Goal: Find specific page/section: Find specific page/section

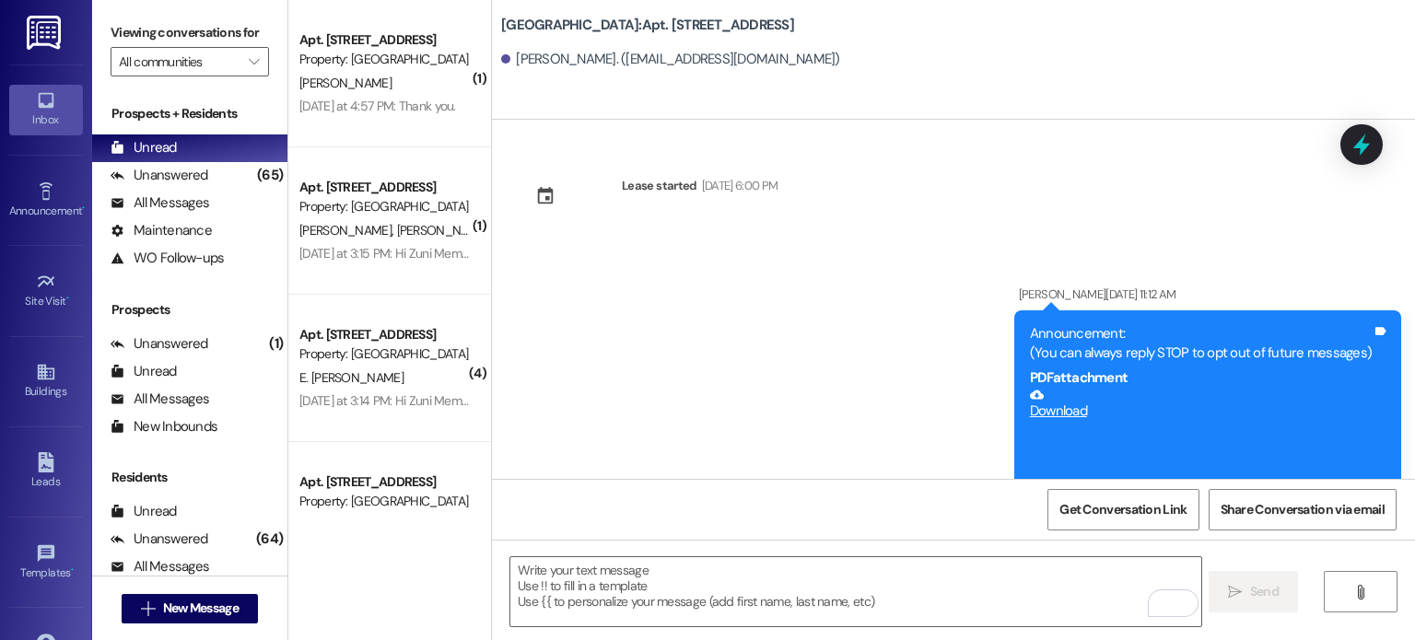
scroll to position [20309, 0]
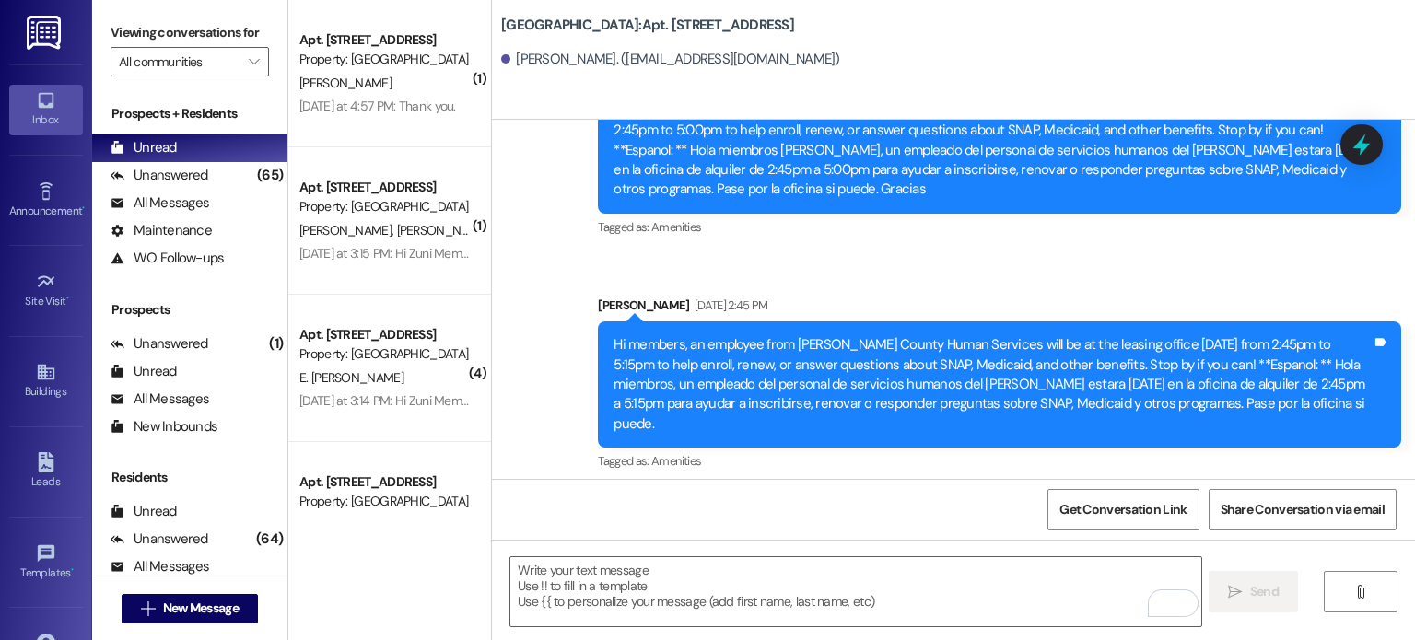
click at [27, 31] on img at bounding box center [46, 33] width 38 height 34
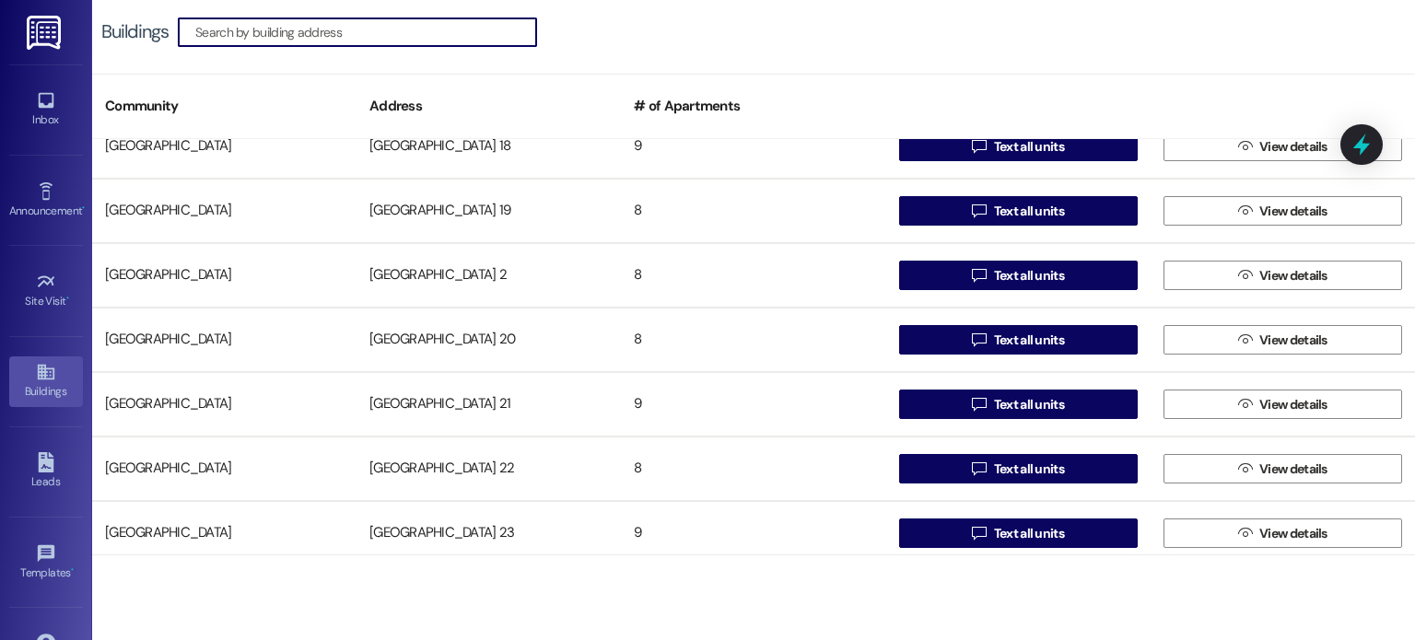
scroll to position [829, 0]
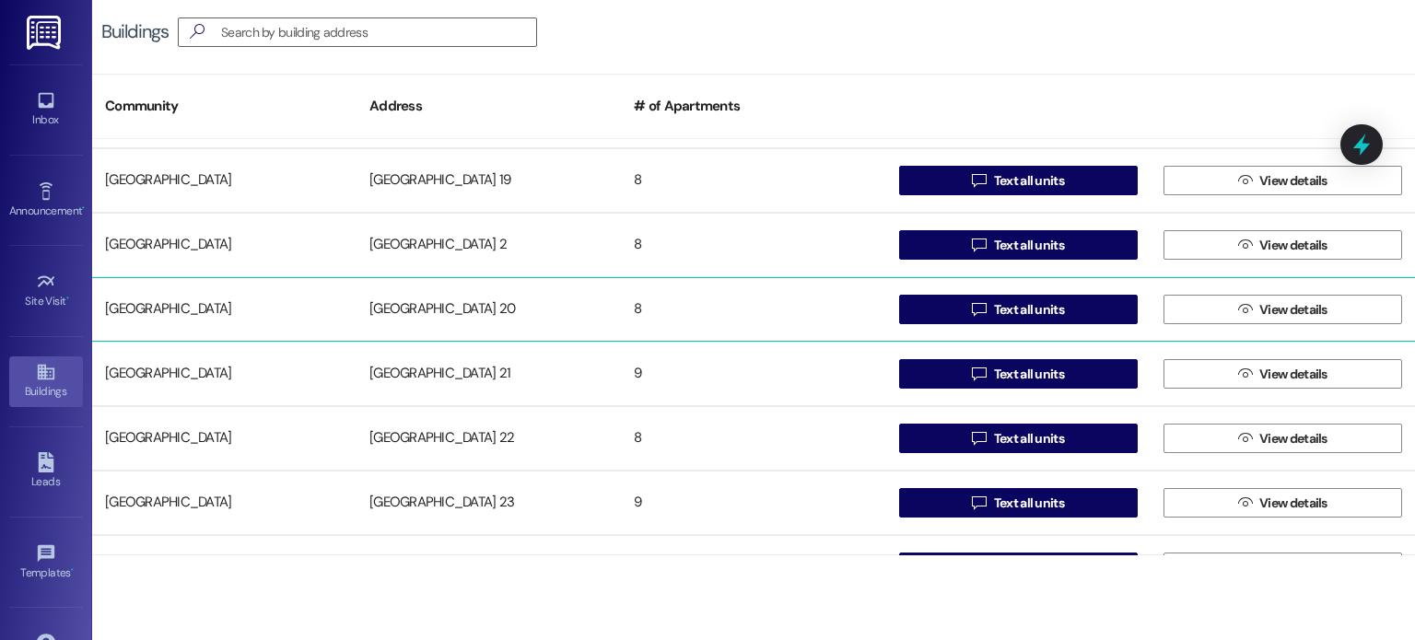
click at [421, 306] on div "[GEOGRAPHIC_DATA] 20" at bounding box center [488, 309] width 264 height 37
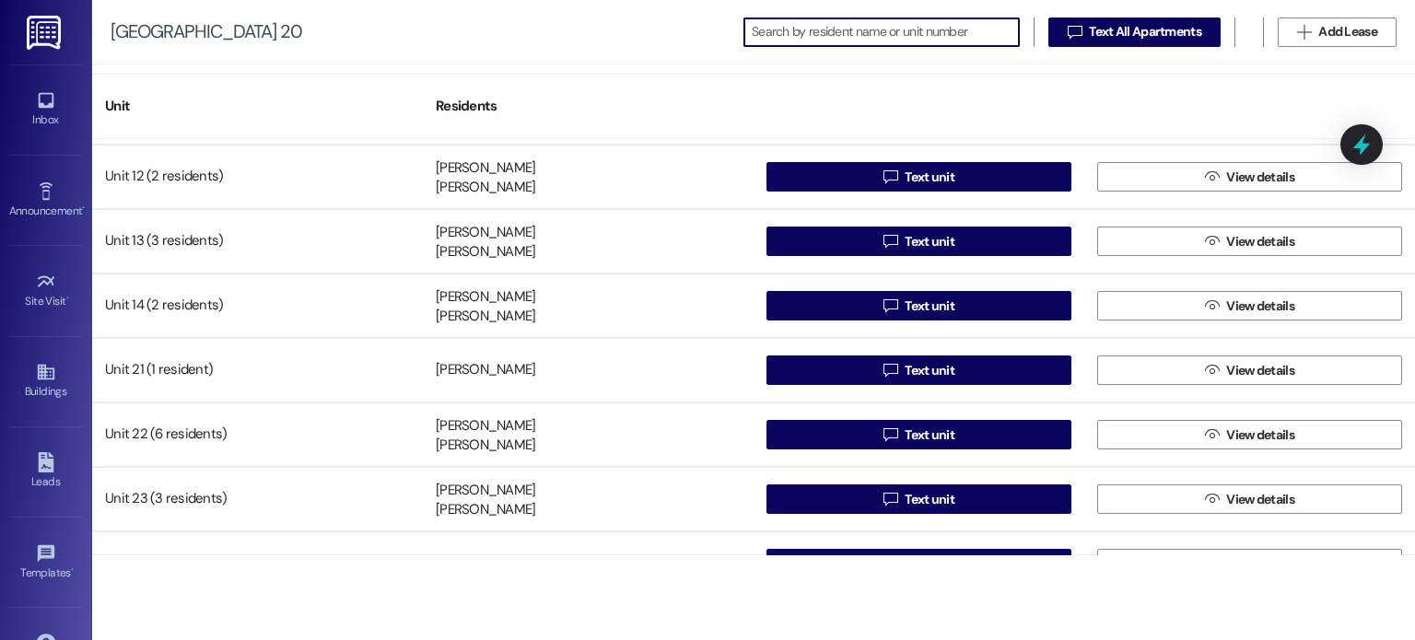
scroll to position [92, 0]
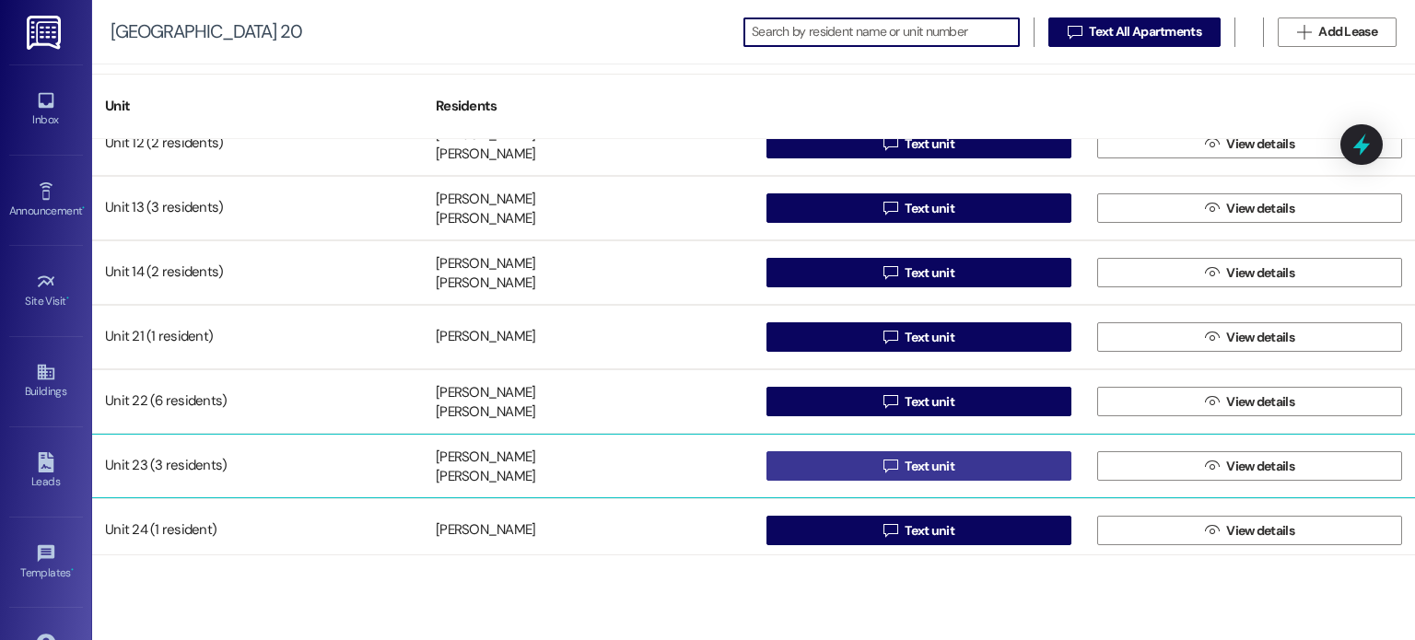
click at [852, 461] on button " Text unit" at bounding box center [918, 465] width 305 height 29
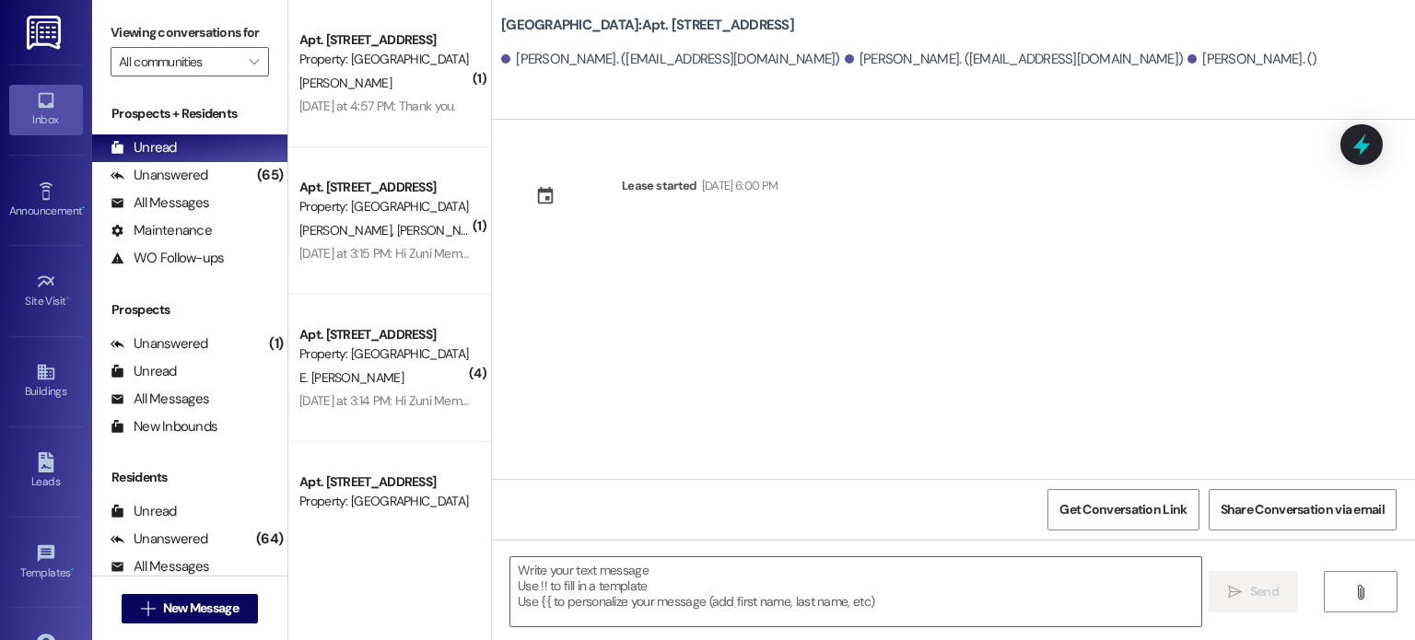
click at [1015, 204] on div "Lease started [DATE] 6:00 PM" at bounding box center [953, 299] width 923 height 359
drag, startPoint x: 491, startPoint y: 20, endPoint x: 760, endPoint y: 24, distance: 269.0
click at [760, 24] on div "[GEOGRAPHIC_DATA]: Apt. [STREET_ADDRESS]" at bounding box center [685, 25] width 368 height 23
copy b "[GEOGRAPHIC_DATA]: Apt. [STREET_ADDRESS]"
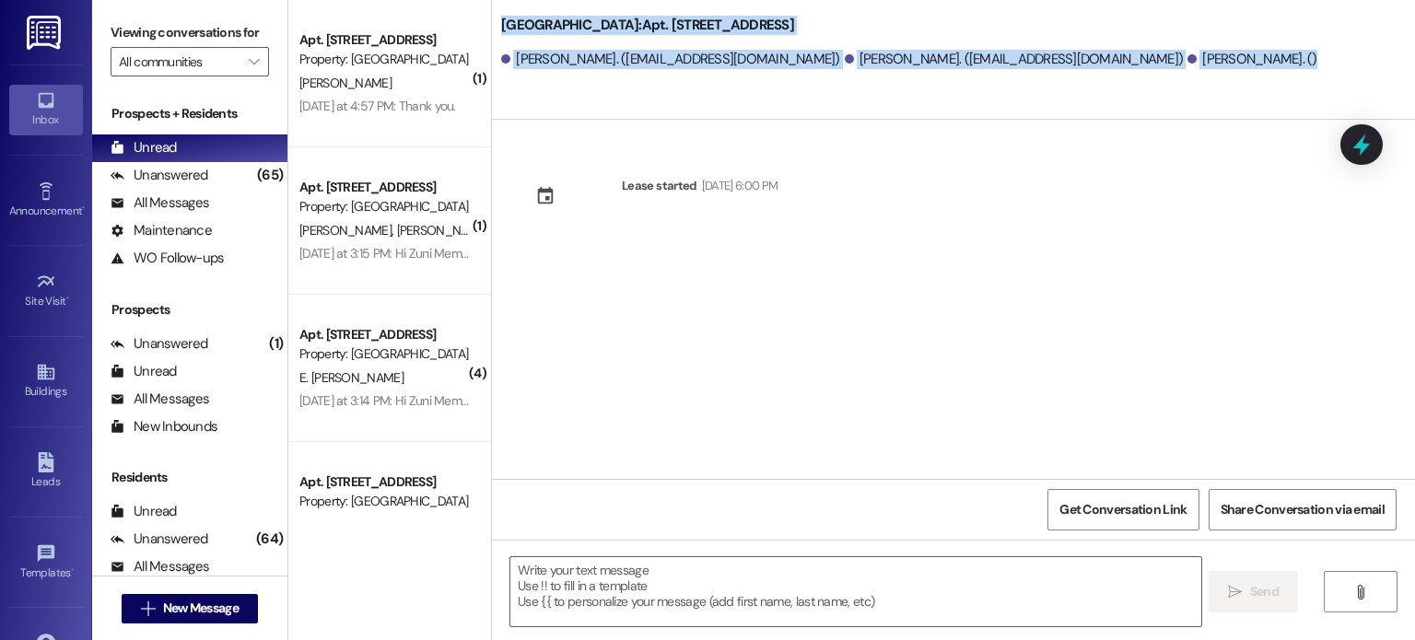
drag, startPoint x: 1162, startPoint y: 61, endPoint x: 488, endPoint y: 17, distance: 674.8
click at [492, 17] on div "[GEOGRAPHIC_DATA]: Apt. [STREET_ADDRESS][PERSON_NAME]. ([EMAIL_ADDRESS][DOMAIN_…" at bounding box center [953, 42] width 923 height 74
copy div "[GEOGRAPHIC_DATA]: Apt. [STREET_ADDRESS][PERSON_NAME]. ([EMAIL_ADDRESS][DOMAIN_…"
